Goal: Task Accomplishment & Management: Manage account settings

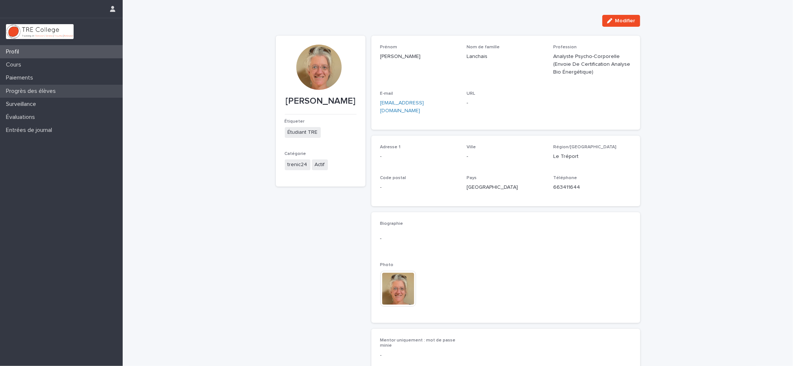
click at [35, 90] on font "Progrès des élèves" at bounding box center [31, 91] width 50 height 6
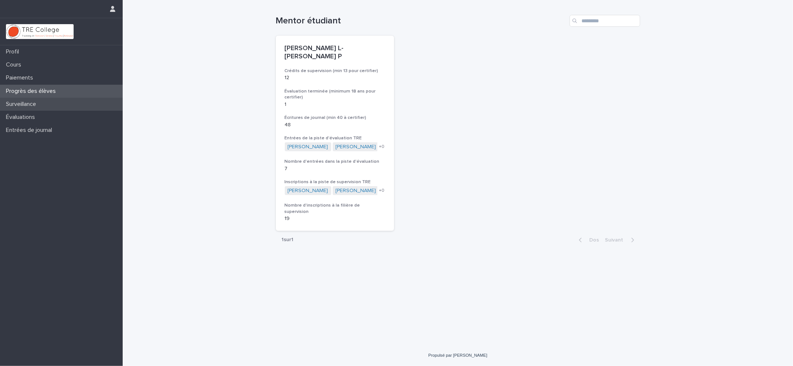
click at [27, 104] on font "Surveillance" at bounding box center [21, 104] width 30 height 6
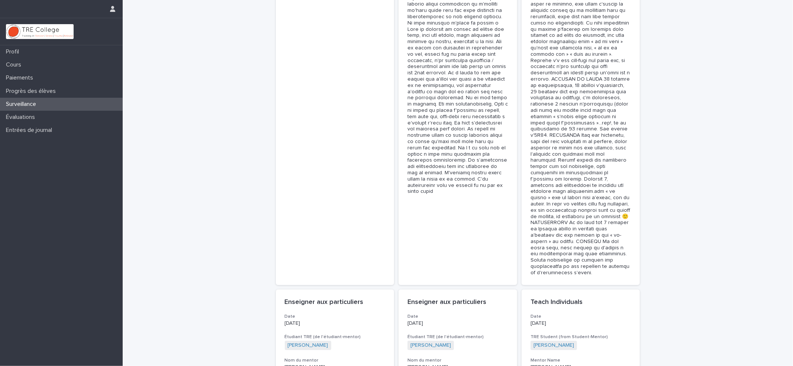
scroll to position [2381, 0]
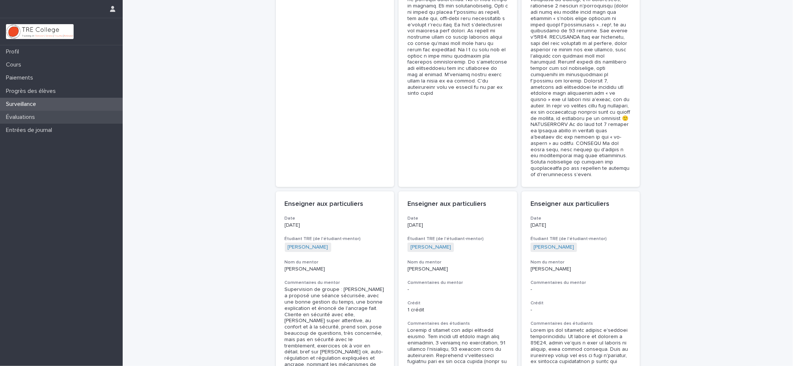
click at [23, 113] on div "Évaluations" at bounding box center [61, 117] width 123 height 13
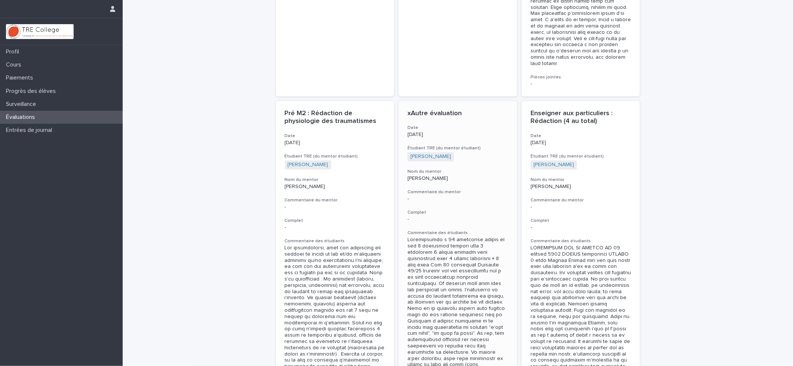
scroll to position [1289, 0]
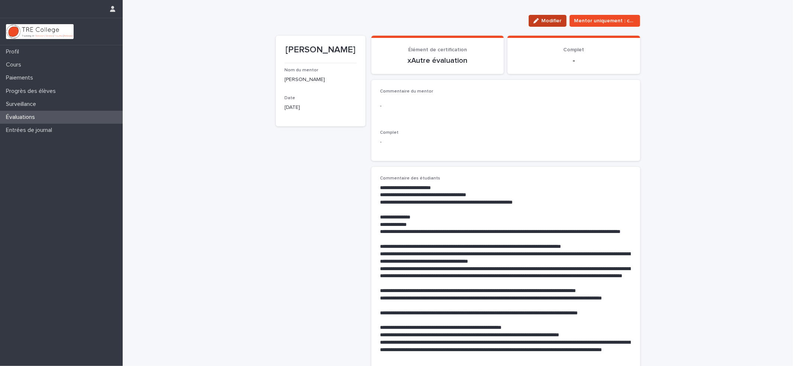
click at [546, 18] on font "Modifier" at bounding box center [552, 20] width 20 height 5
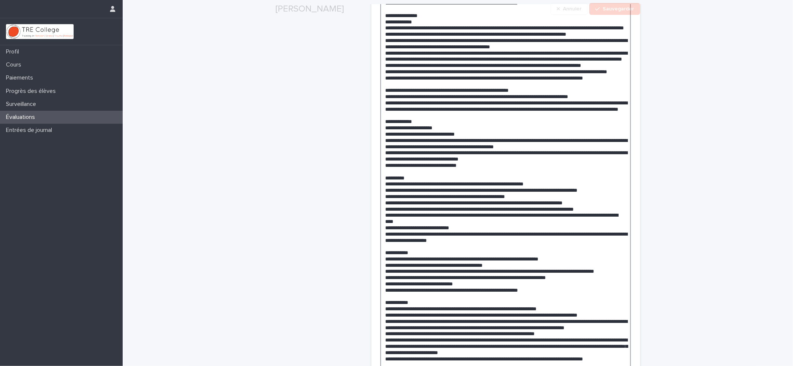
scroll to position [431, 0]
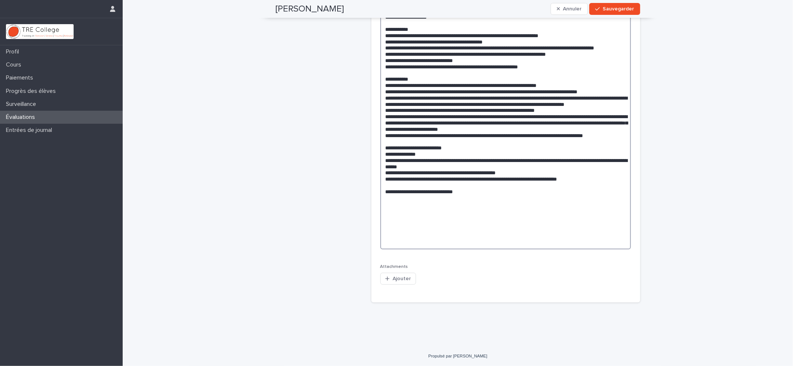
drag, startPoint x: 379, startPoint y: 197, endPoint x: 486, endPoint y: 386, distance: 216.5
click at [486, 366] on html "Profil Cours Paiements Progrès des élèves Surveillance Évaluations Entrées de j…" at bounding box center [396, 183] width 793 height 366
paste textarea "**********"
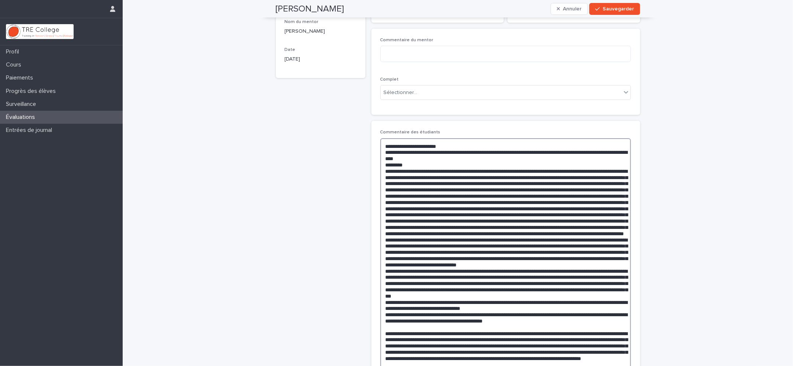
scroll to position [0, 0]
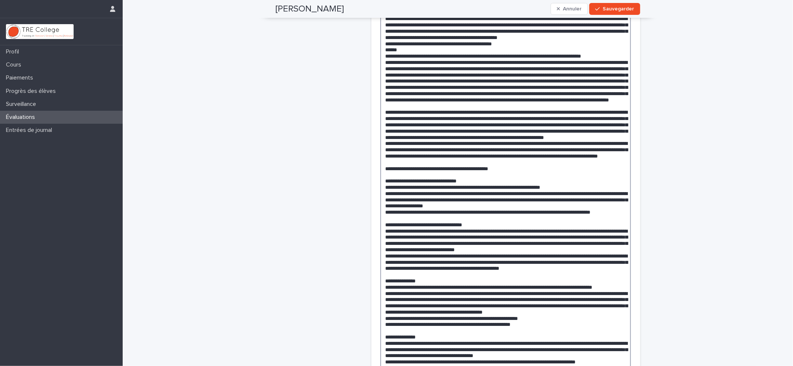
scroll to position [545, 0]
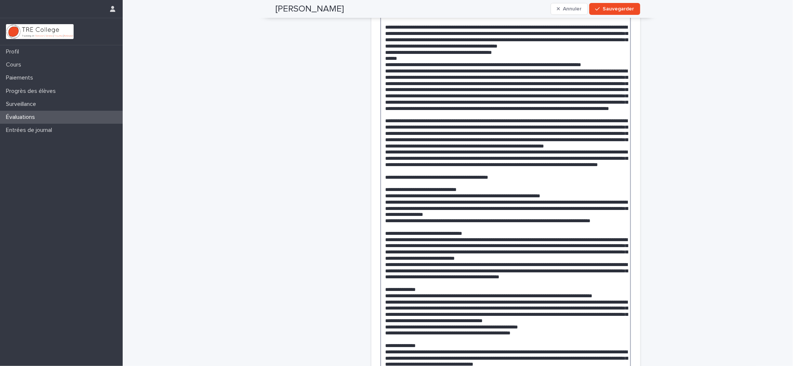
click at [381, 130] on textarea at bounding box center [506, 370] width 251 height 1453
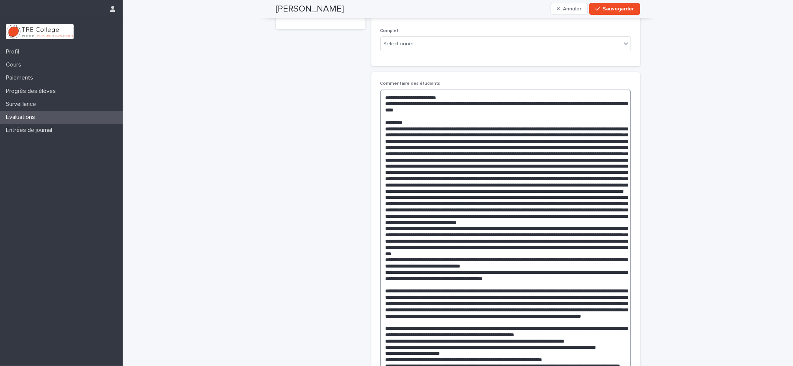
scroll to position [99, 0]
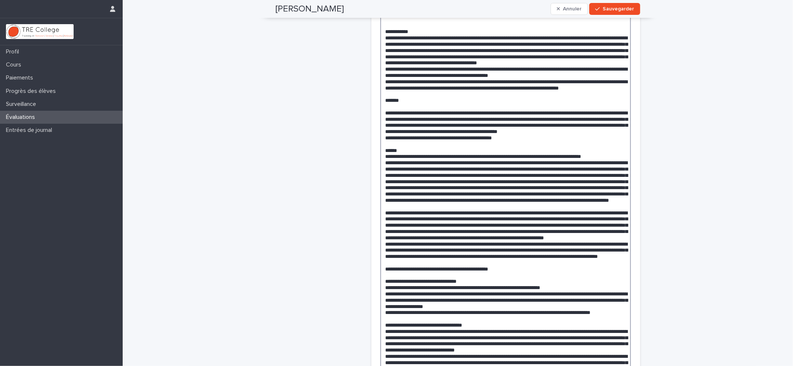
scroll to position [496, 0]
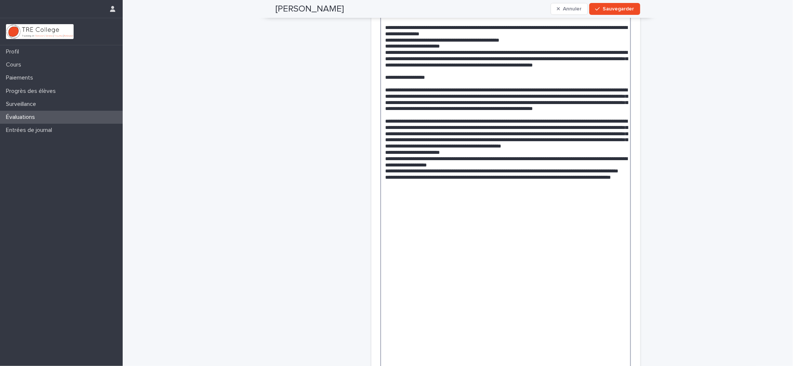
scroll to position [1240, 0]
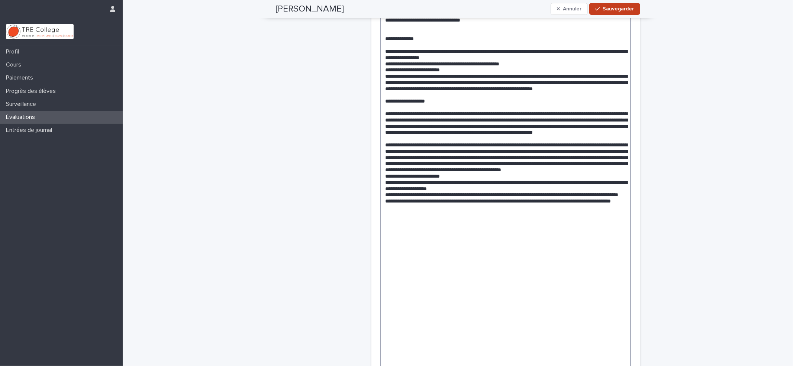
type textarea "**********"
click at [599, 9] on div "button" at bounding box center [599, 8] width 7 height 5
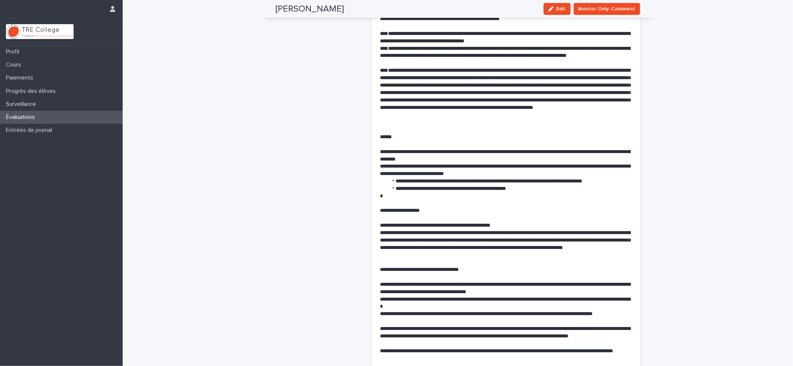
scroll to position [0, 0]
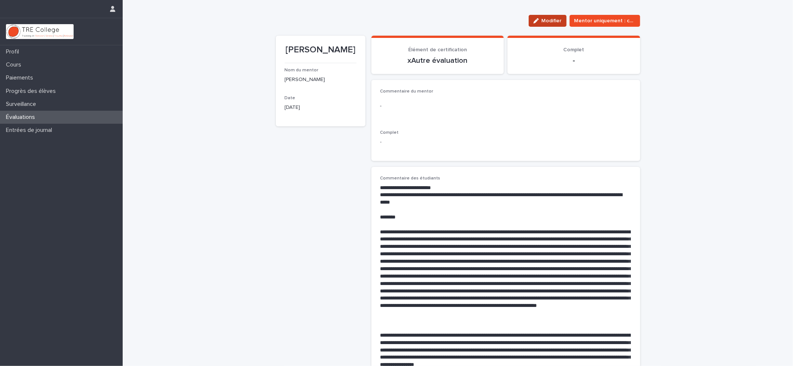
click at [542, 18] on font "Modifier" at bounding box center [552, 20] width 20 height 5
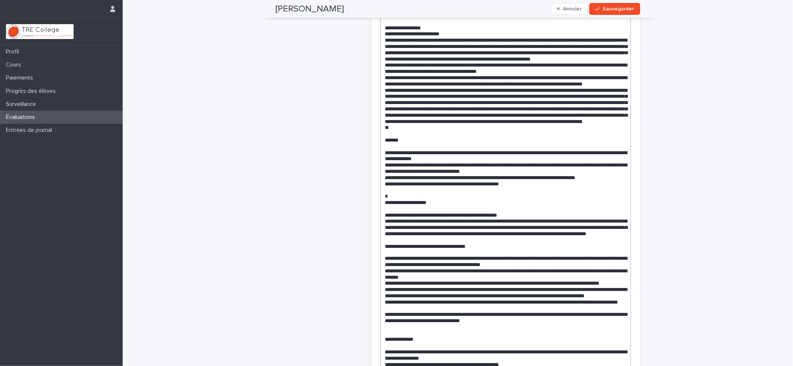
scroll to position [942, 0]
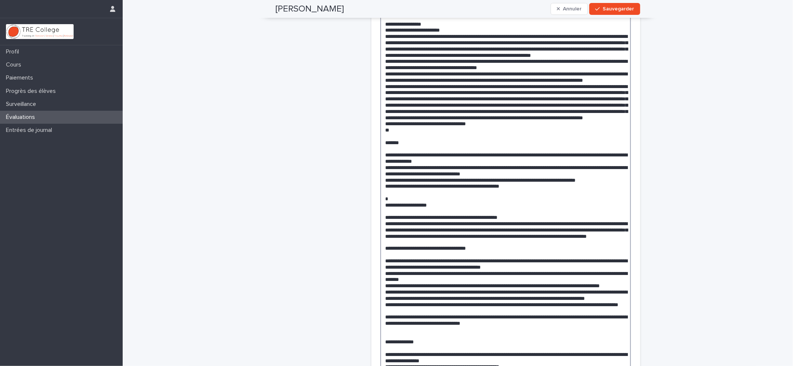
type textarea "**********"
click at [609, 8] on font "Sauvegarder" at bounding box center [618, 8] width 31 height 5
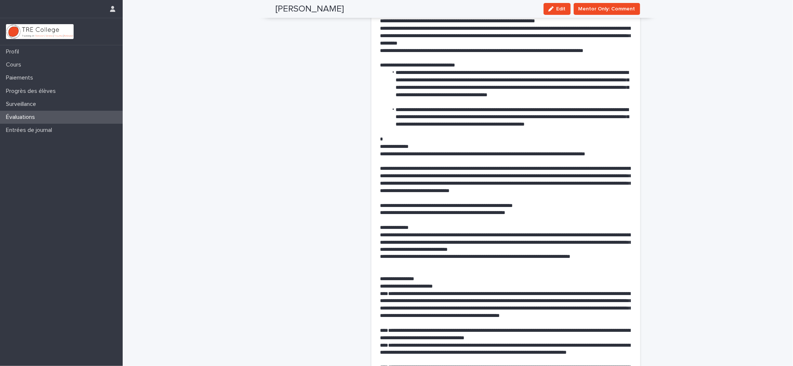
scroll to position [0, 0]
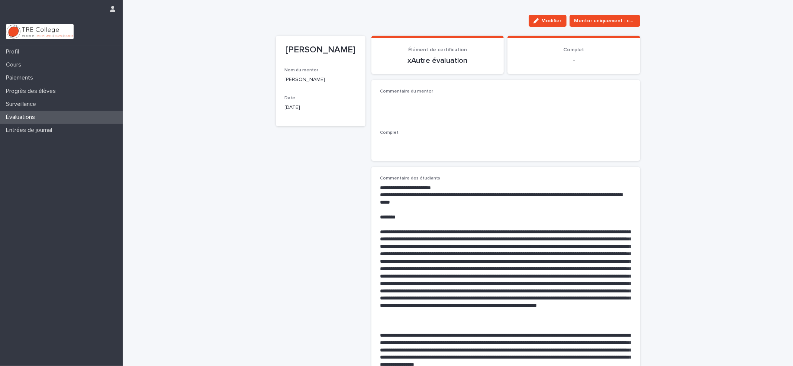
click at [11, 115] on font "Évaluations" at bounding box center [20, 117] width 29 height 6
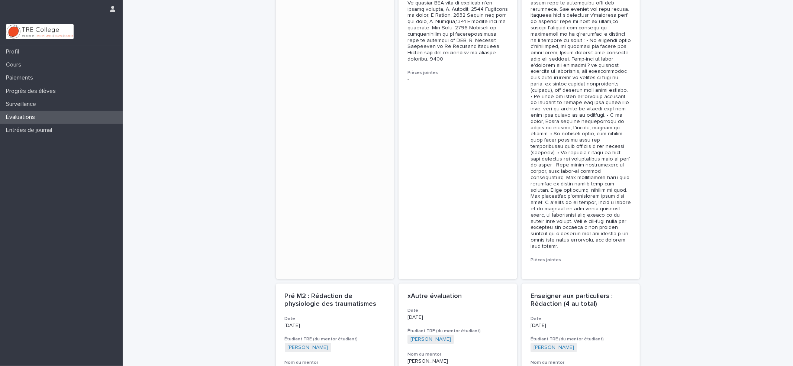
scroll to position [1141, 0]
